Goal: Task Accomplishment & Management: Complete application form

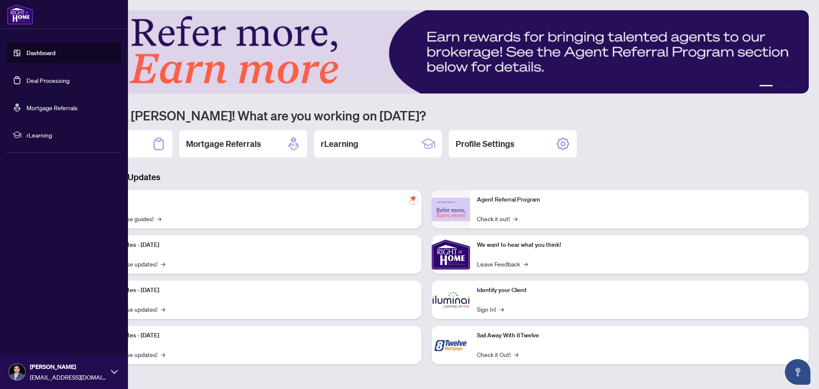
click at [47, 76] on link "Deal Processing" at bounding box center [47, 80] width 43 height 8
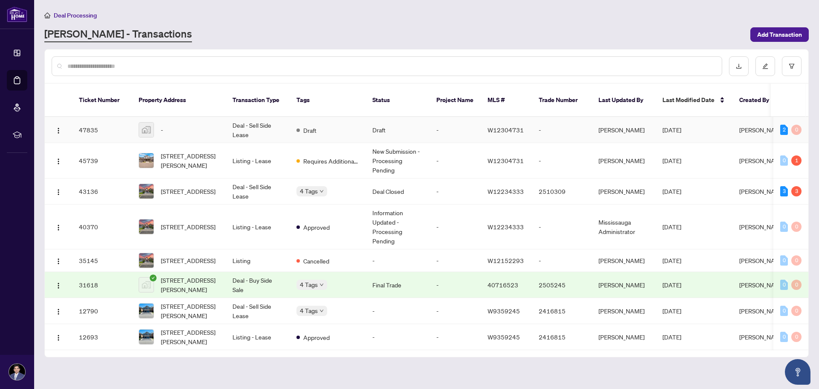
click at [245, 117] on td "Deal - Sell Side Lease" at bounding box center [258, 130] width 64 height 26
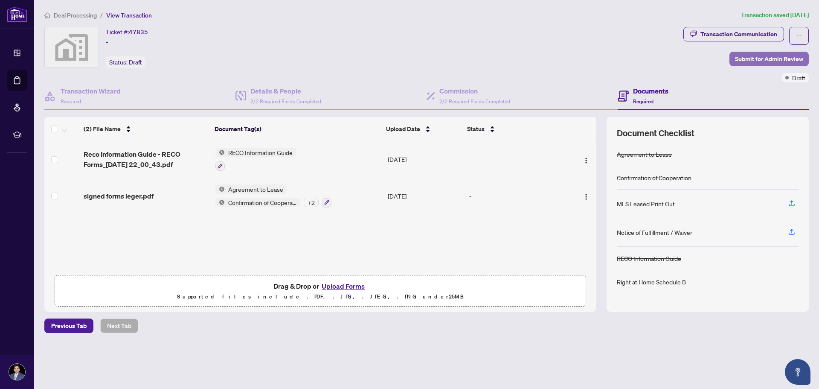
click at [764, 58] on span "Submit for Admin Review" at bounding box center [769, 59] width 68 height 14
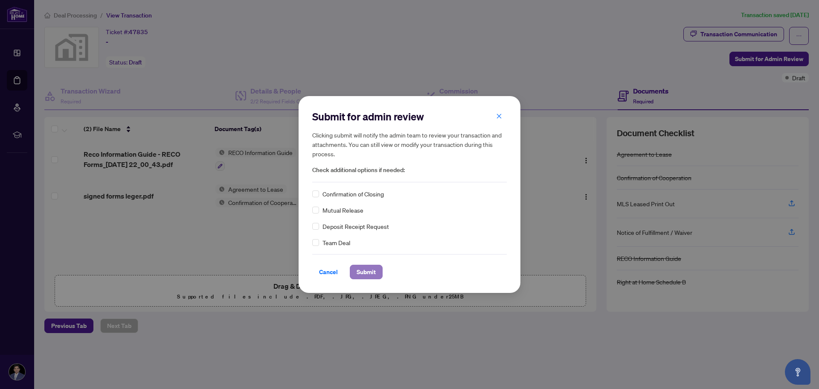
click at [368, 269] on span "Submit" at bounding box center [366, 272] width 19 height 14
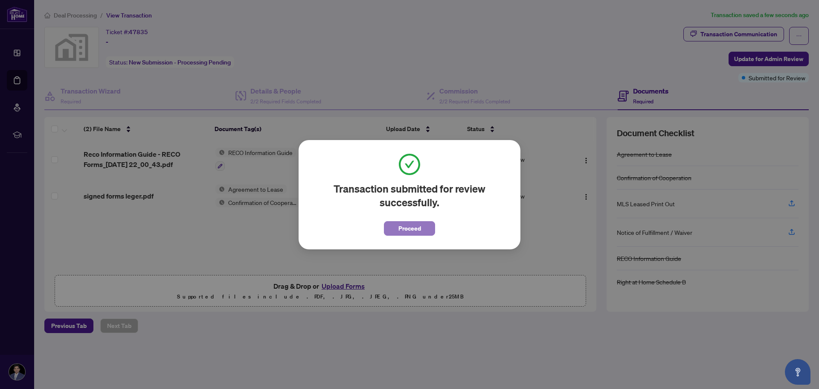
click at [421, 227] on span "Proceed" at bounding box center [409, 228] width 23 height 14
